Goal: Task Accomplishment & Management: Complete application form

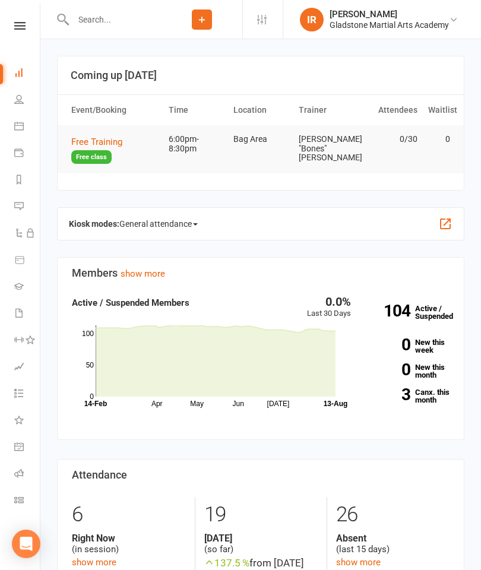
click at [24, 100] on link "People" at bounding box center [27, 100] width 27 height 27
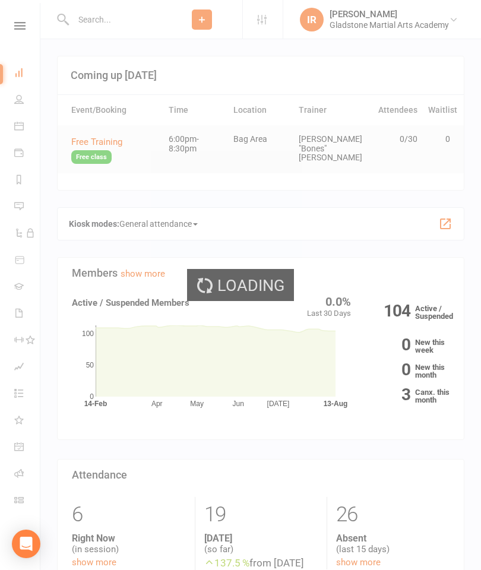
select select "100"
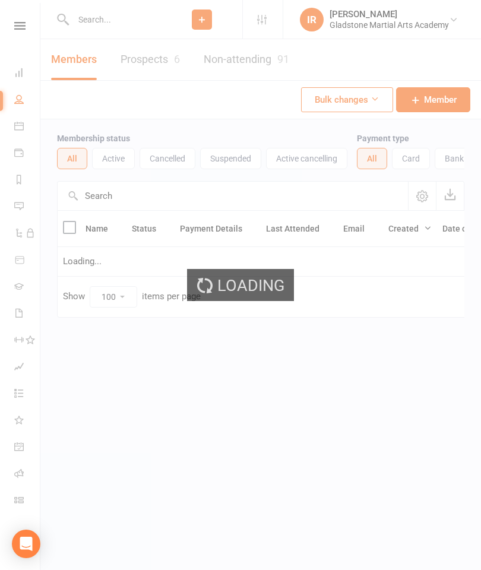
click at [148, 57] on div "Loading" at bounding box center [240, 285] width 481 height 570
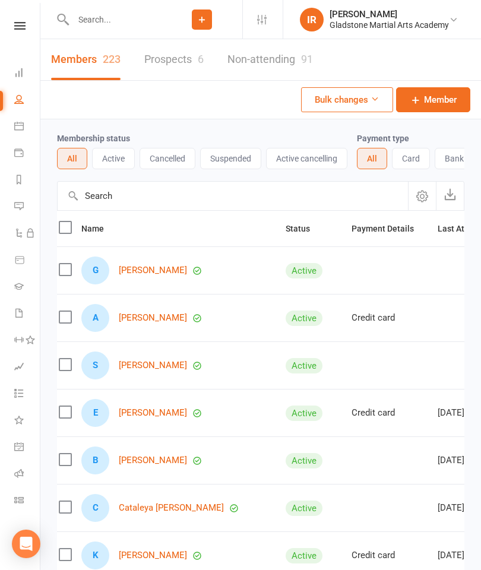
click at [169, 61] on link "Prospects 6" at bounding box center [173, 59] width 59 height 41
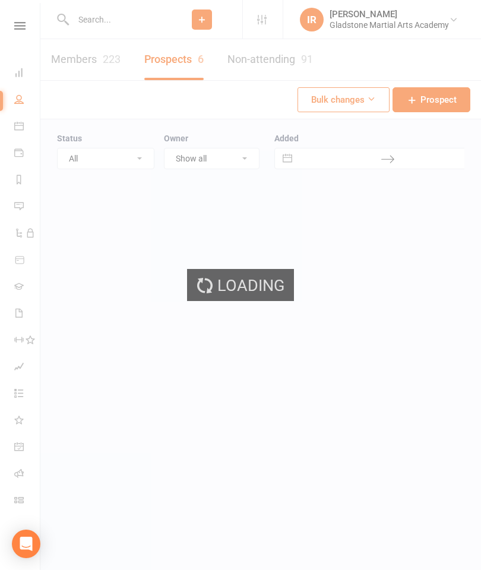
select select "100"
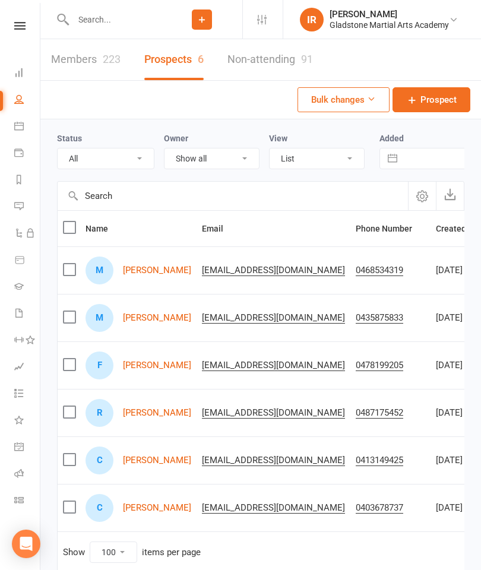
click at [161, 361] on link "[PERSON_NAME]" at bounding box center [157, 365] width 68 height 10
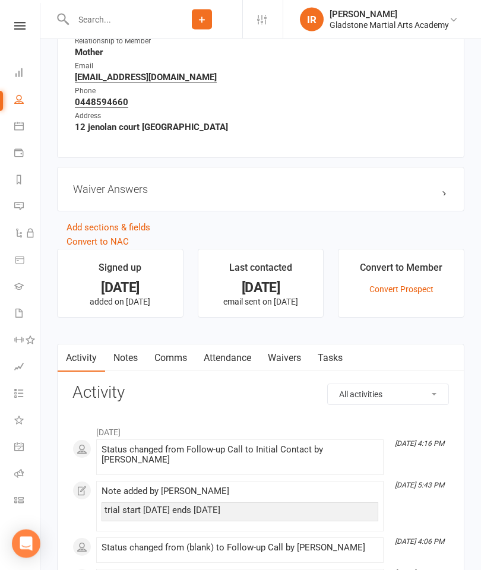
scroll to position [694, 0]
click at [303, 357] on link "Waivers" at bounding box center [284, 357] width 50 height 27
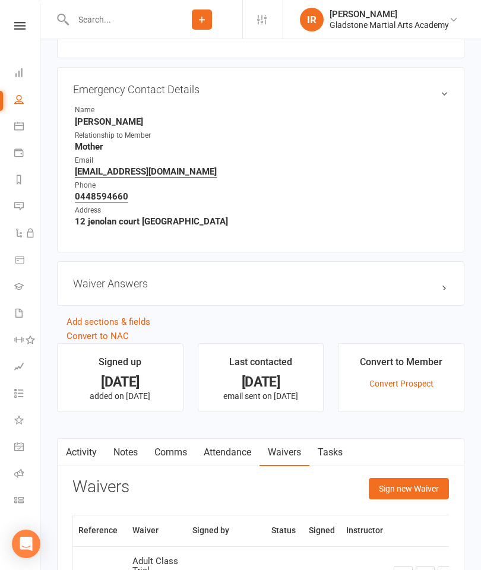
scroll to position [694, 0]
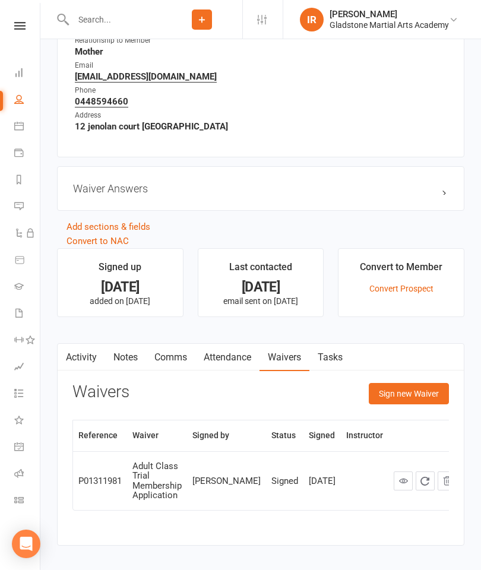
click at [411, 398] on button "Sign new Waiver" at bounding box center [409, 393] width 80 height 21
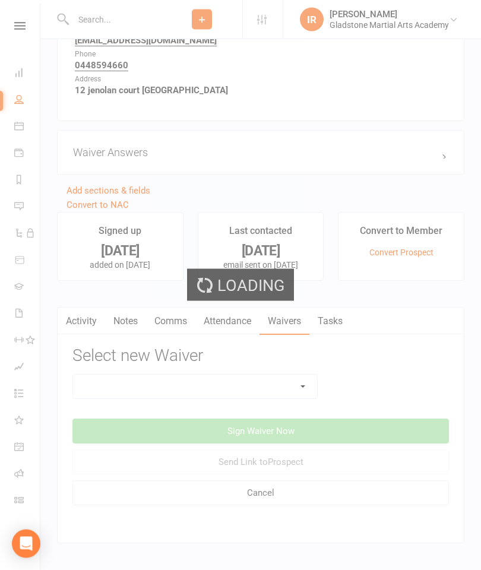
scroll to position [730, 0]
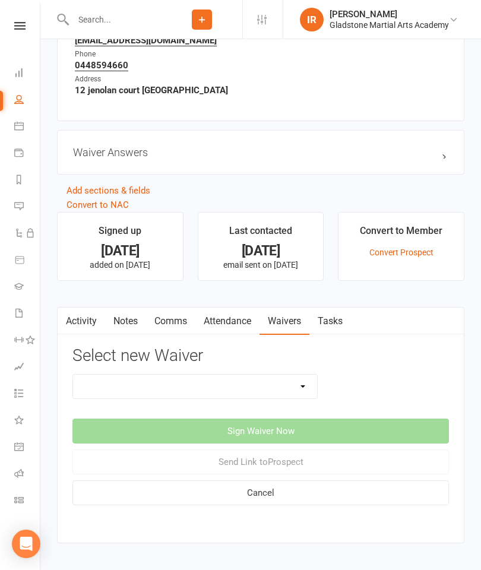
click at [296, 386] on select "Adult Class Trial Membership Application Gmaa Membership Kids Class Trial Membe…" at bounding box center [195, 386] width 244 height 24
select select "6238"
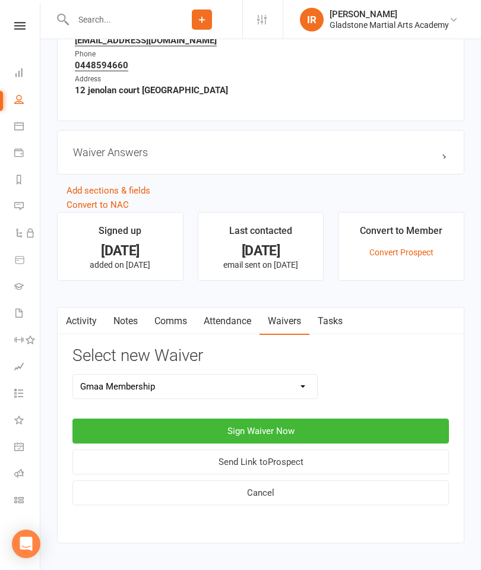
click at [294, 434] on button "Sign Waiver Now" at bounding box center [260, 430] width 376 height 25
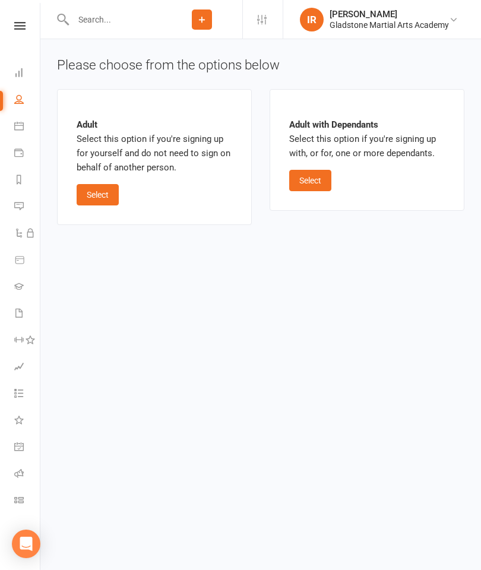
click at [88, 194] on button "Select" at bounding box center [98, 194] width 42 height 21
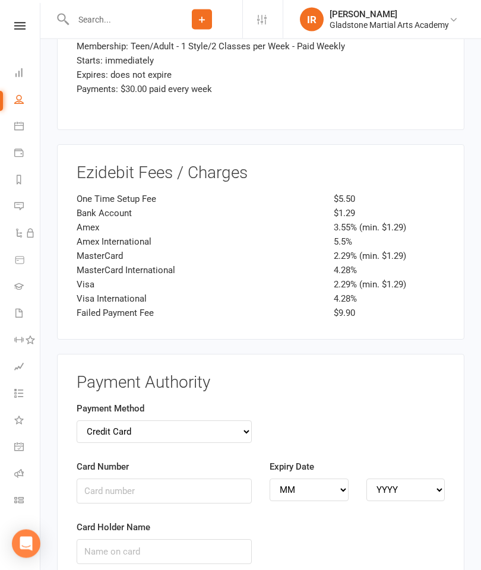
scroll to position [1600, 0]
click at [246, 420] on select "Credit Card Bank Account" at bounding box center [164, 431] width 175 height 23
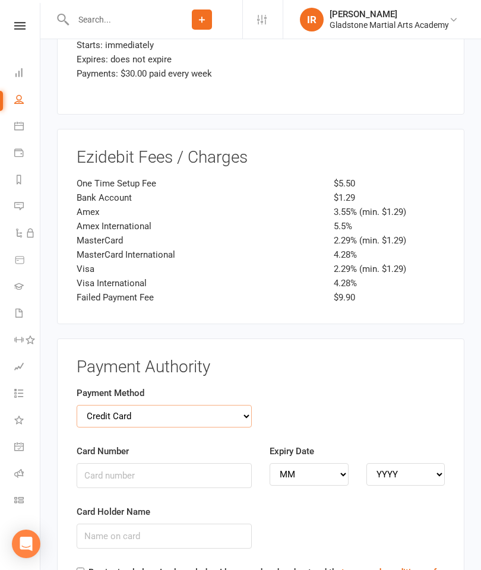
scroll to position [1653, 0]
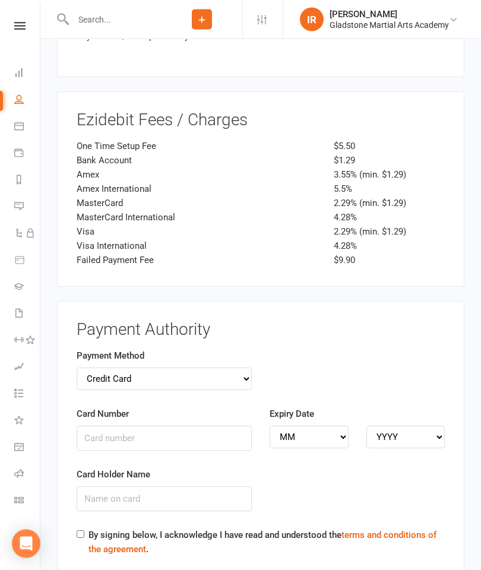
click at [174, 426] on input "Card Number" at bounding box center [164, 438] width 175 height 25
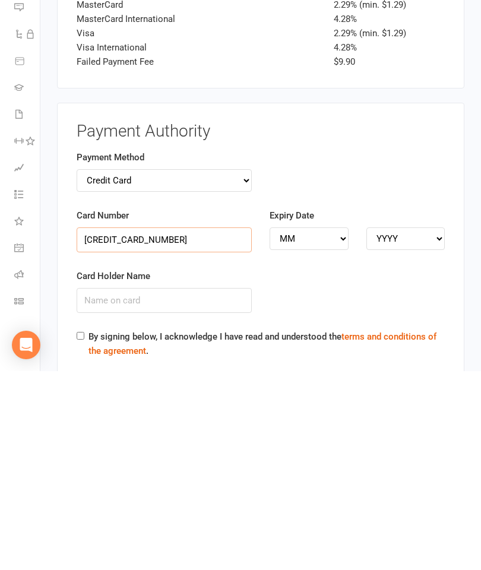
type input "[CREDIT_CARD_NUMBER]"
click at [345, 426] on select "MM 01 02 03 04 05 06 07 08 09 10 11 12" at bounding box center [308, 437] width 79 height 23
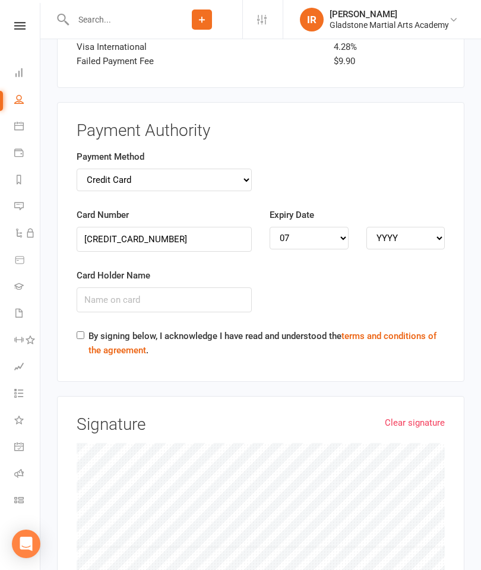
click at [342, 268] on div "Card Holder Name" at bounding box center [261, 298] width 386 height 61
click at [344, 227] on select "MM 01 02 03 04 05 06 07 08 09 10 11 12" at bounding box center [308, 238] width 79 height 23
select select "10"
click at [442, 227] on select "YYYY 2025 2026 2027 2028 2029 2030 2031 2032 2033 2034" at bounding box center [405, 238] width 79 height 23
select select "2028"
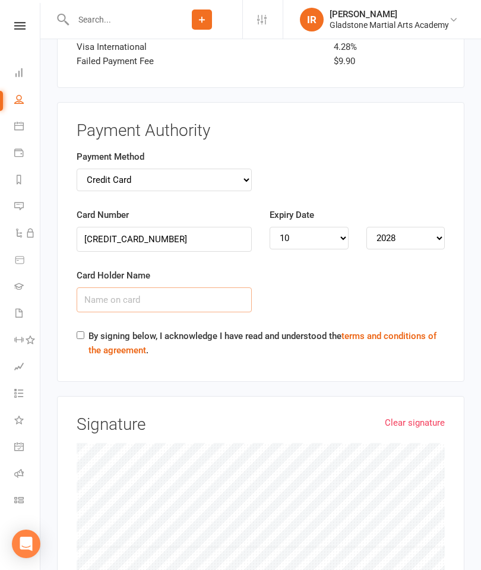
click at [174, 287] on input "Card Holder Name" at bounding box center [164, 299] width 175 height 25
type input "[PERSON_NAME]"
click at [89, 329] on label "By signing below, I acknowledge I have read and understood the terms and condit…" at bounding box center [266, 343] width 356 height 28
click at [84, 332] on input "By signing below, I acknowledge I have read and understood the terms and condit…" at bounding box center [81, 336] width 8 height 8
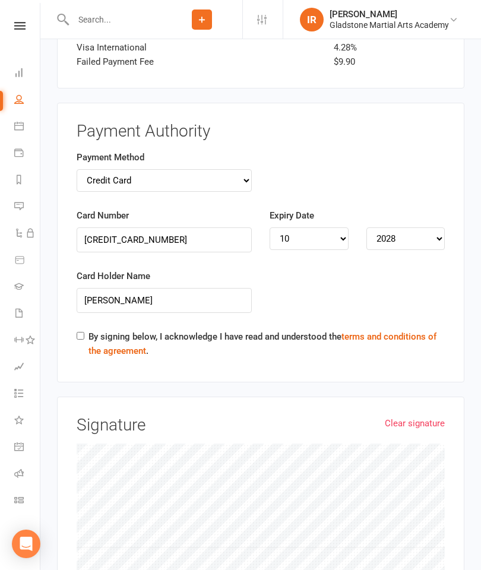
checkbox input "true"
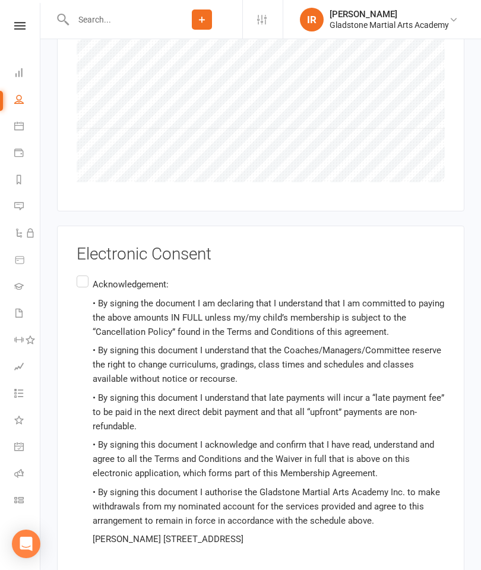
scroll to position [2282, 0]
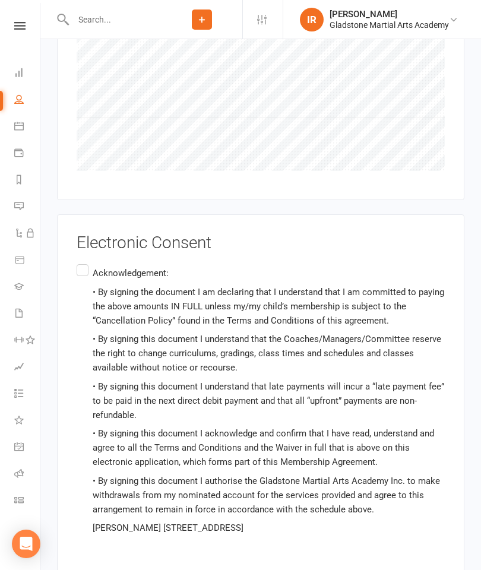
click at [84, 262] on label "Acknowledgement: • By signing the document I am declaring that I understand tha…" at bounding box center [261, 401] width 368 height 278
click at [84, 262] on input "Acknowledgement: • By signing the document I am declaring that I understand tha…" at bounding box center [81, 262] width 8 height 0
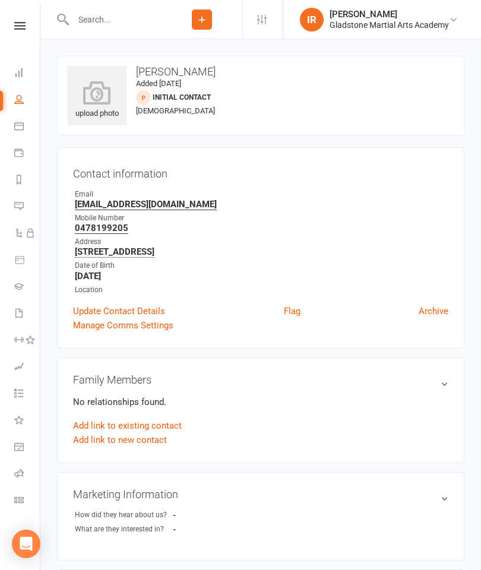
click at [17, 24] on icon at bounding box center [19, 26] width 11 height 8
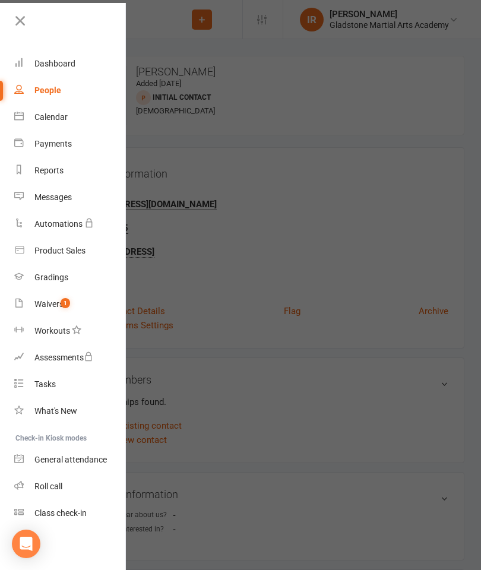
click at [45, 304] on div "Waivers" at bounding box center [48, 303] width 29 height 9
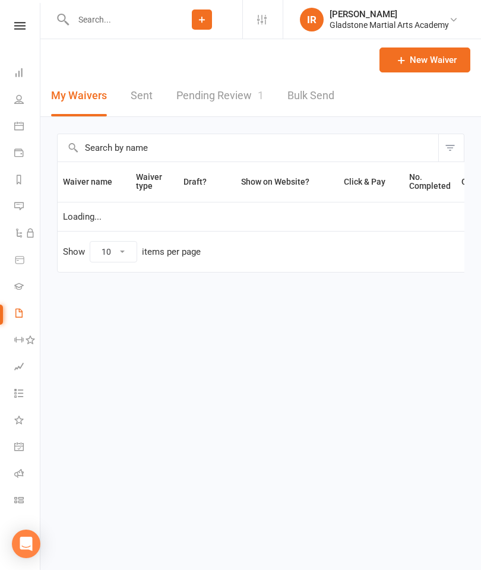
select select "25"
click at [205, 96] on link "Pending Review 1" at bounding box center [219, 95] width 87 height 41
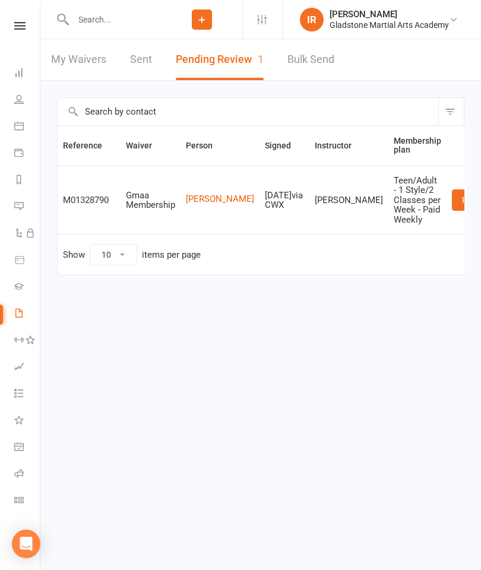
click at [452, 198] on link "Review" at bounding box center [475, 199] width 46 height 21
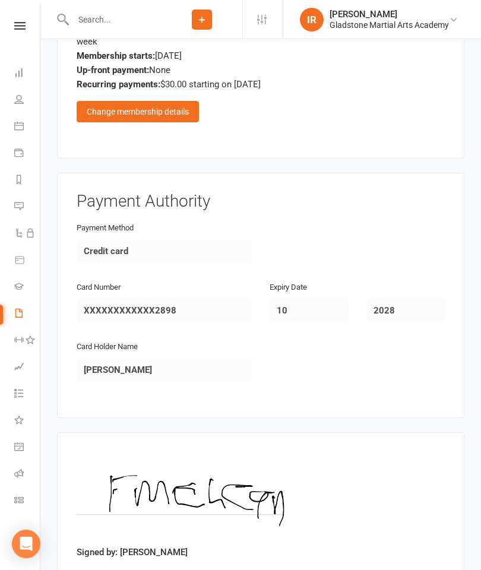
scroll to position [985, 0]
